Goal: Navigation & Orientation: Find specific page/section

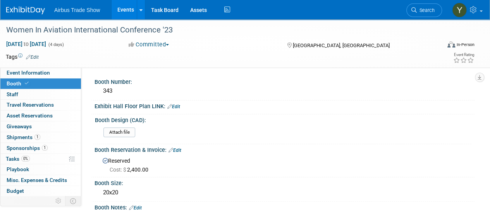
drag, startPoint x: 0, startPoint y: 0, endPoint x: 126, endPoint y: 10, distance: 126.6
click at [126, 10] on link "Events" at bounding box center [125, 9] width 28 height 19
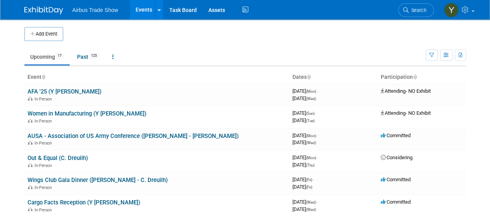
scroll to position [2, 0]
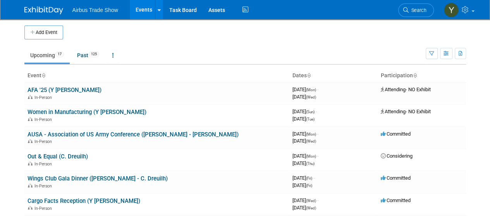
click at [39, 54] on link "Upcoming 17" at bounding box center [46, 55] width 45 height 15
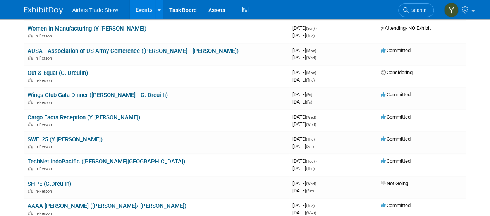
scroll to position [87, 0]
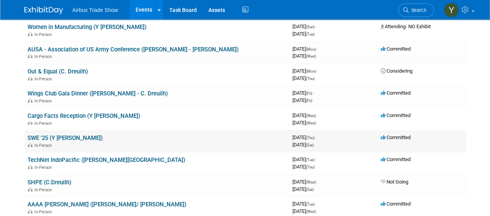
click at [59, 138] on link "SWE '25 (Y [PERSON_NAME])" at bounding box center [64, 138] width 75 height 7
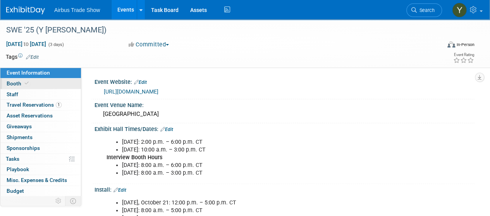
click at [38, 80] on link "Booth" at bounding box center [40, 84] width 81 height 10
